Goal: Register for event/course

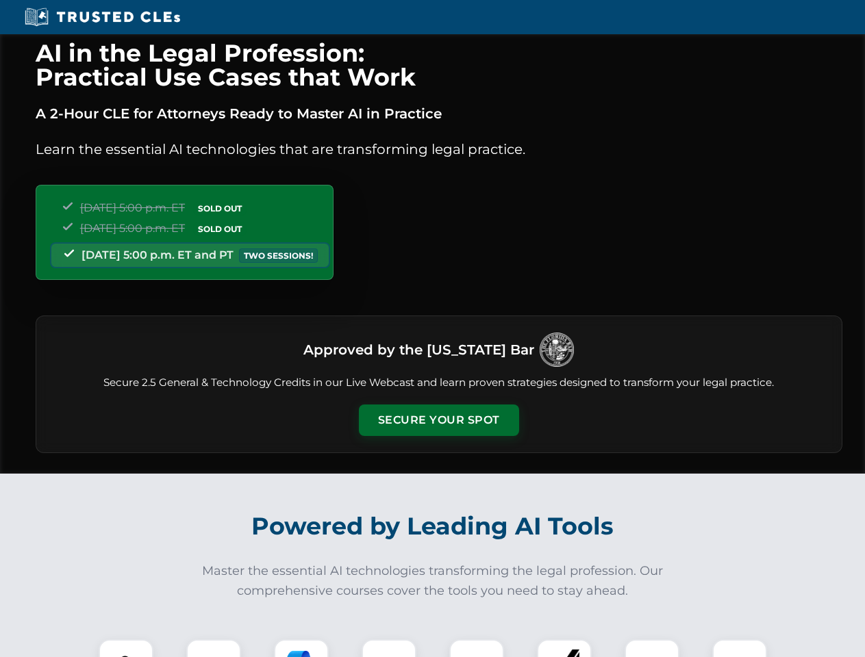
click at [438, 420] on button "Secure Your Spot" at bounding box center [439, 420] width 160 height 31
click at [126, 648] on img at bounding box center [126, 667] width 40 height 40
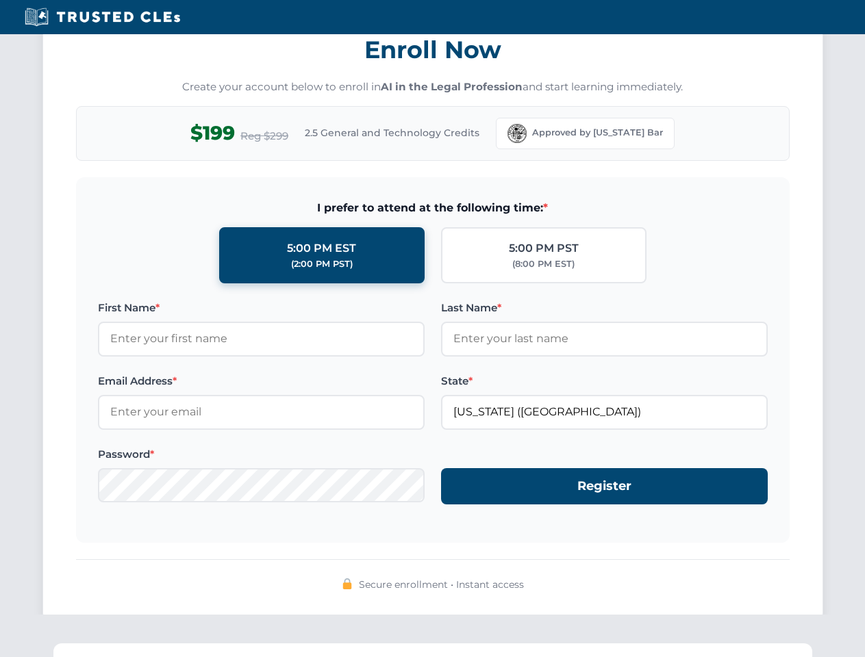
scroll to position [1344, 0]
